Goal: Task Accomplishment & Management: Manage account settings

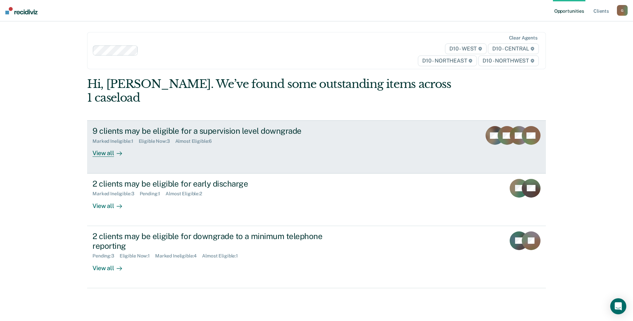
click at [129, 126] on div "9 clients may be eligible for a supervision level downgrade" at bounding box center [209, 131] width 235 height 10
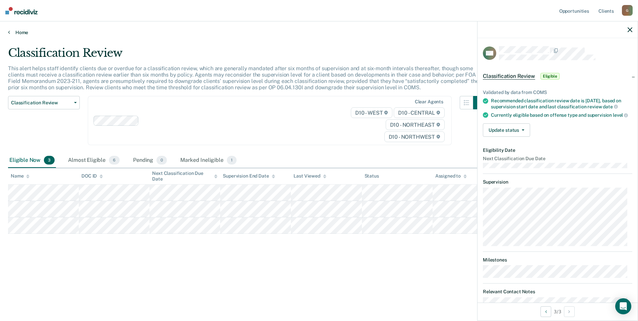
click at [22, 32] on link "Home" at bounding box center [319, 32] width 622 height 6
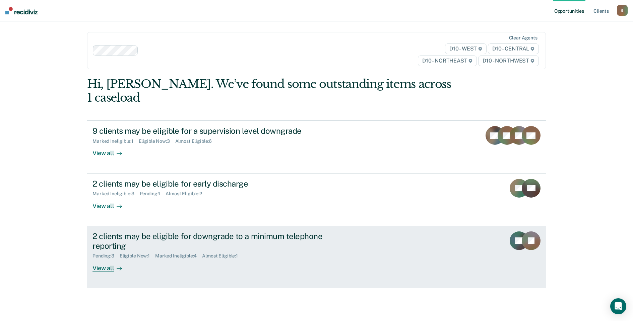
click at [164, 256] on div "2 clients may be eligible for downgrade to a minimum telephone reporting Pendin…" at bounding box center [217, 252] width 251 height 41
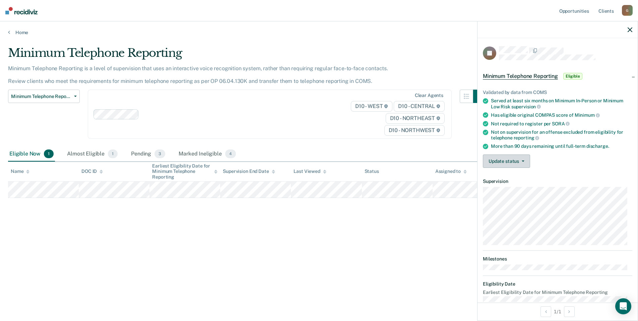
click at [512, 161] on button "Update status" at bounding box center [506, 161] width 47 height 13
click at [519, 188] on button "Mark Ineligible" at bounding box center [515, 188] width 65 height 11
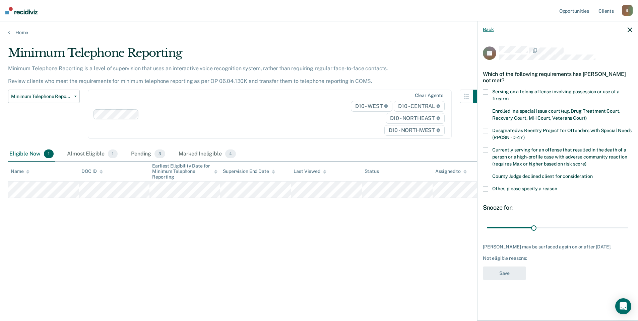
click at [489, 30] on button "Back" at bounding box center [488, 30] width 11 height 6
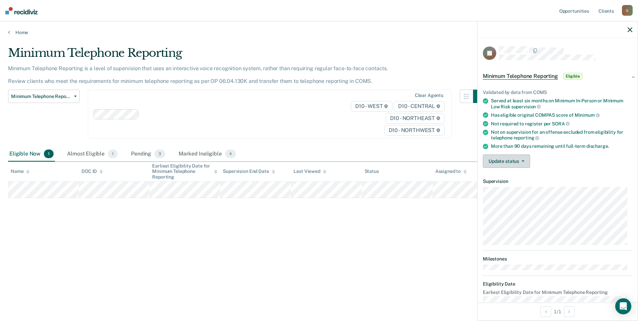
click at [524, 158] on button "Update status" at bounding box center [506, 161] width 47 height 13
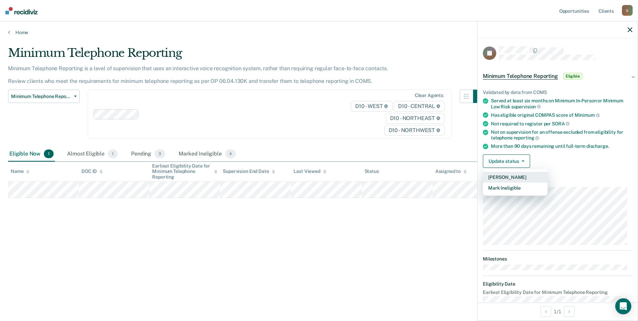
click at [517, 175] on button "[PERSON_NAME]" at bounding box center [515, 177] width 65 height 11
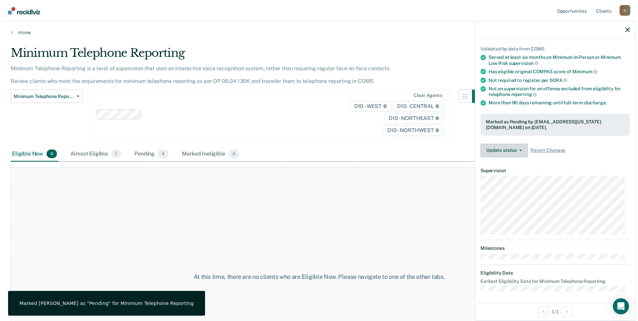
scroll to position [45, 0]
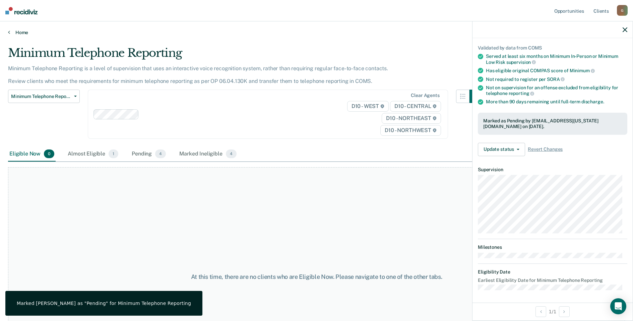
click at [23, 34] on link "Home" at bounding box center [316, 32] width 616 height 6
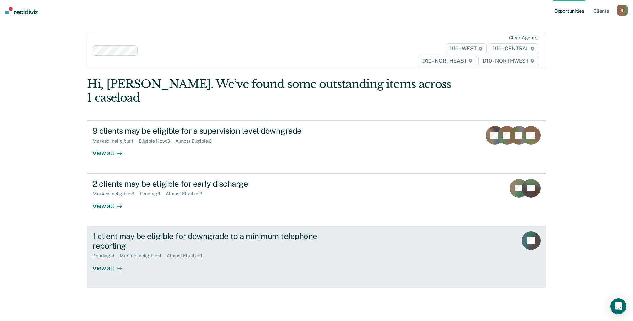
click at [293, 235] on div "1 client may be eligible for downgrade to a minimum telephone reporting" at bounding box center [209, 241] width 235 height 19
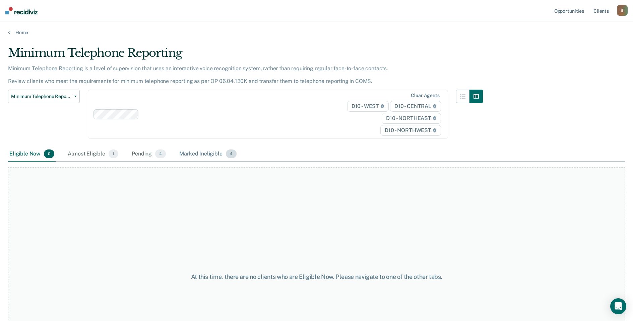
click at [185, 154] on div "Marked Ineligible 4" at bounding box center [208, 154] width 60 height 15
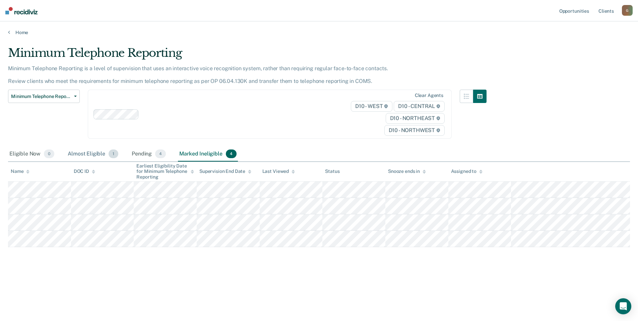
click at [82, 152] on div "Almost Eligible 1" at bounding box center [92, 154] width 53 height 15
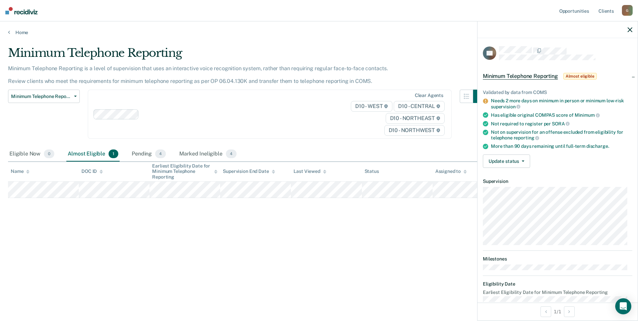
click at [22, 29] on div "Home" at bounding box center [319, 28] width 638 height 14
click at [16, 35] on link "Home" at bounding box center [319, 32] width 622 height 6
